Goal: Information Seeking & Learning: Learn about a topic

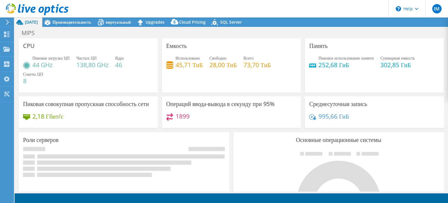
select select "USD"
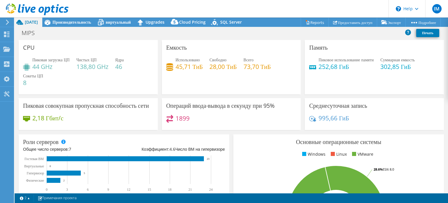
click at [59, 106] on h3 "Пиковая совокупная пропускная способность сети" at bounding box center [86, 105] width 126 height 6
click at [80, 21] on span "Производительность" at bounding box center [71, 22] width 39 height 6
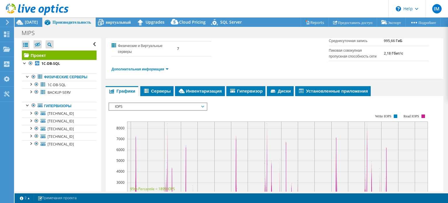
scroll to position [117, 0]
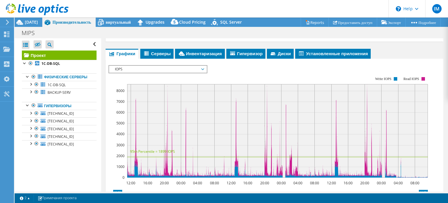
click at [179, 68] on span "IOPS" at bounding box center [158, 69] width 92 height 7
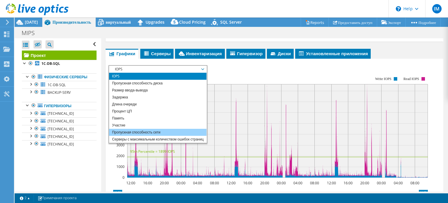
click at [147, 130] on li "Пропускная способность сети" at bounding box center [157, 132] width 97 height 7
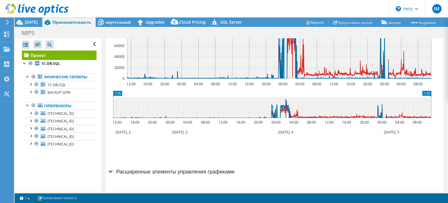
scroll to position [228, 0]
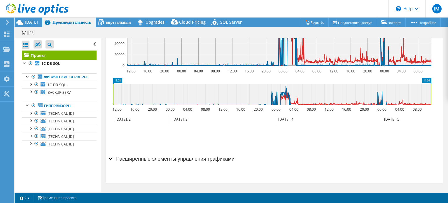
click at [174, 155] on h2 "Расширенные элементы управления графиками" at bounding box center [171, 158] width 126 height 12
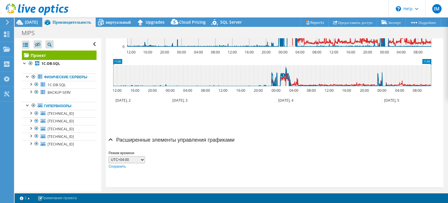
scroll to position [247, 0]
click at [167, 140] on h2 "Расширенные элементы управления графиками" at bounding box center [171, 140] width 126 height 12
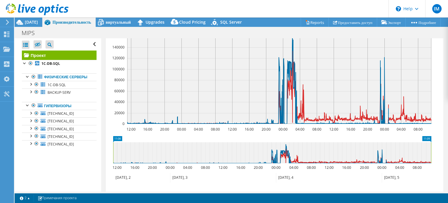
scroll to position [170, 0]
click at [32, 20] on span "[DATE]" at bounding box center [31, 22] width 13 height 6
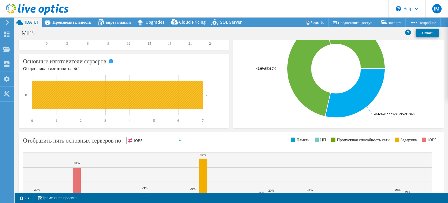
scroll to position [0, 0]
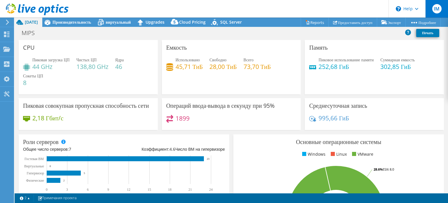
click at [432, 8] on div "IM" at bounding box center [436, 8] width 23 height 17
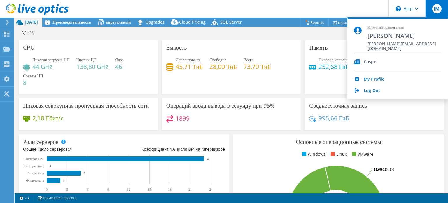
click at [432, 8] on span "IM" at bounding box center [436, 8] width 9 height 9
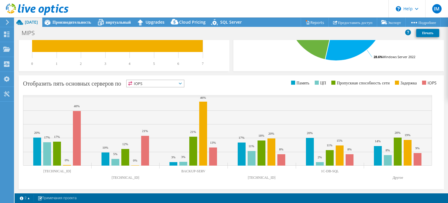
scroll to position [208, 0]
click at [183, 80] on span "IOPS" at bounding box center [155, 83] width 57 height 7
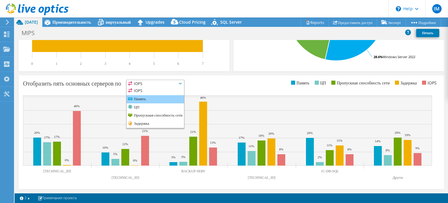
click at [178, 99] on li "Память" at bounding box center [155, 99] width 57 height 8
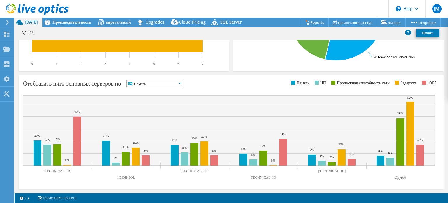
click at [164, 83] on span "Память" at bounding box center [152, 83] width 50 height 7
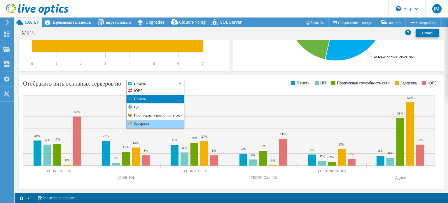
click at [171, 123] on li "Задержка" at bounding box center [155, 124] width 57 height 8
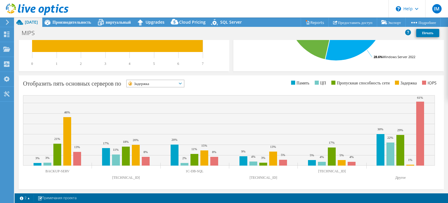
click at [401, 178] on text "Другое" at bounding box center [400, 177] width 10 height 4
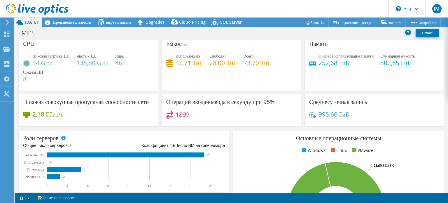
scroll to position [0, 0]
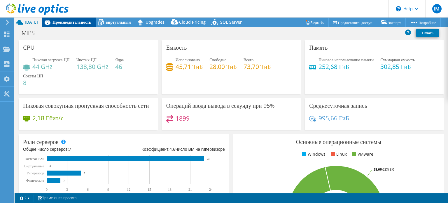
click at [91, 20] on span "Производительность" at bounding box center [71, 22] width 39 height 6
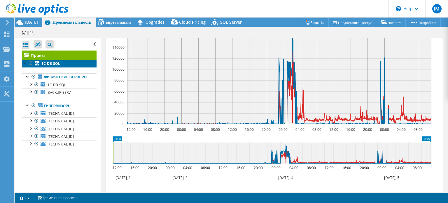
click at [66, 61] on link "1C-DB-SQL" at bounding box center [59, 64] width 75 height 8
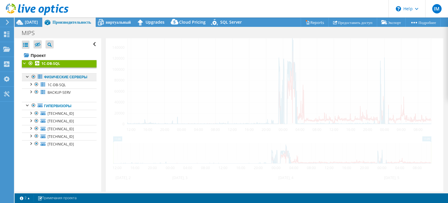
scroll to position [162, 0]
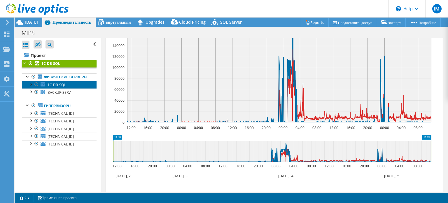
click at [65, 88] on link "1C-DB-SQL" at bounding box center [59, 85] width 75 height 8
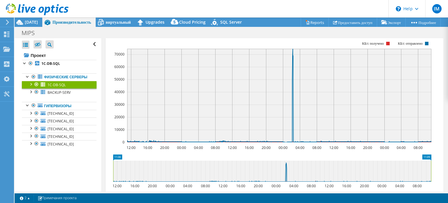
scroll to position [114, 0]
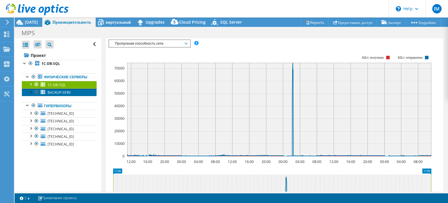
click at [64, 95] on span "BACKUP-SERV" at bounding box center [59, 92] width 23 height 5
